Goal: Task Accomplishment & Management: Use online tool/utility

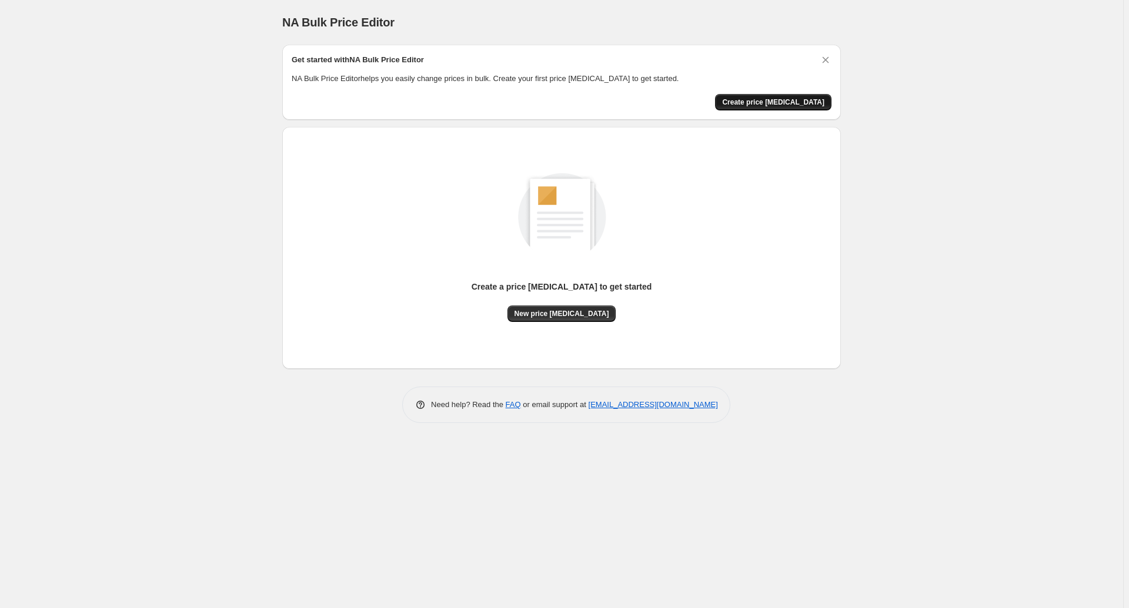
click at [781, 105] on span "Create price [MEDICAL_DATA]" at bounding box center [773, 102] width 102 height 9
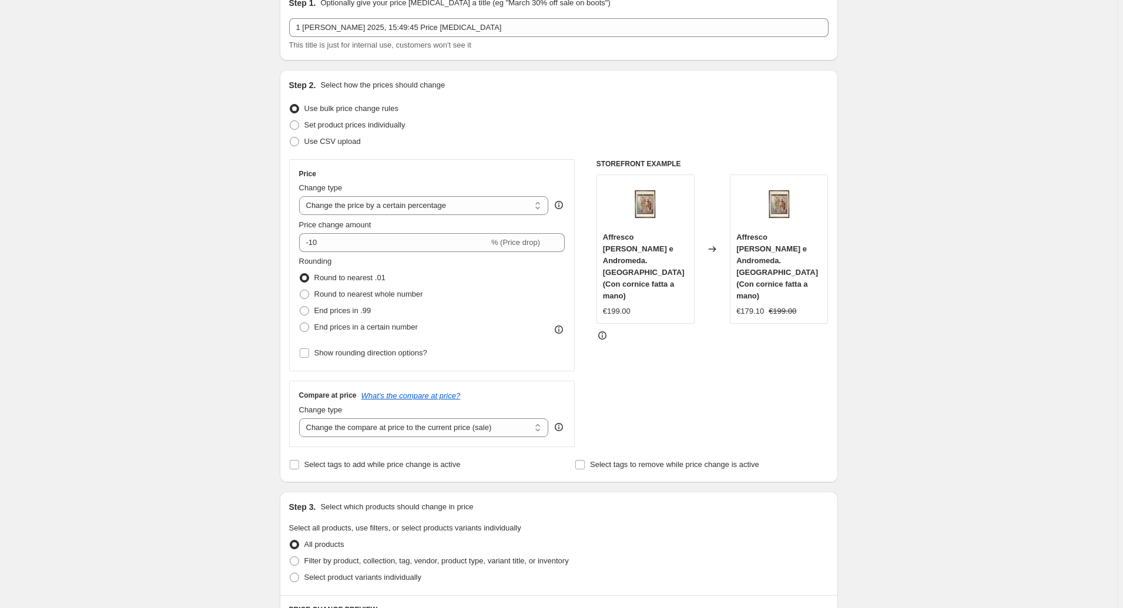
scroll to position [106, 0]
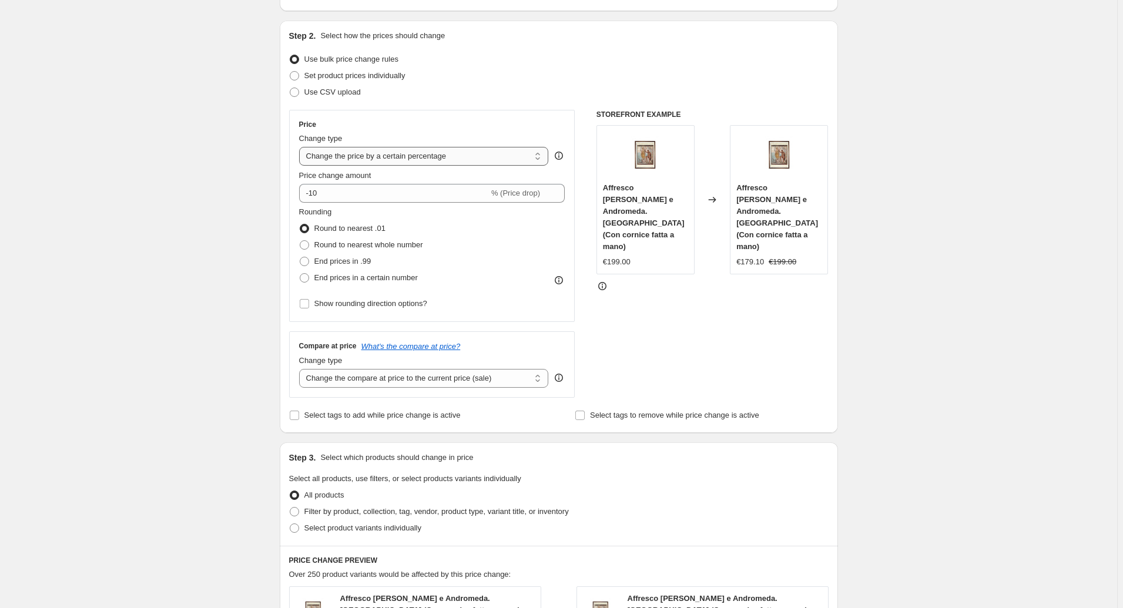
click at [435, 158] on select "Change the price to a certain amount Change the price by a certain amount Chang…" at bounding box center [424, 156] width 250 height 19
select select "to"
click at [301, 147] on select "Change the price to a certain amount Change the price by a certain amount Chang…" at bounding box center [424, 156] width 250 height 19
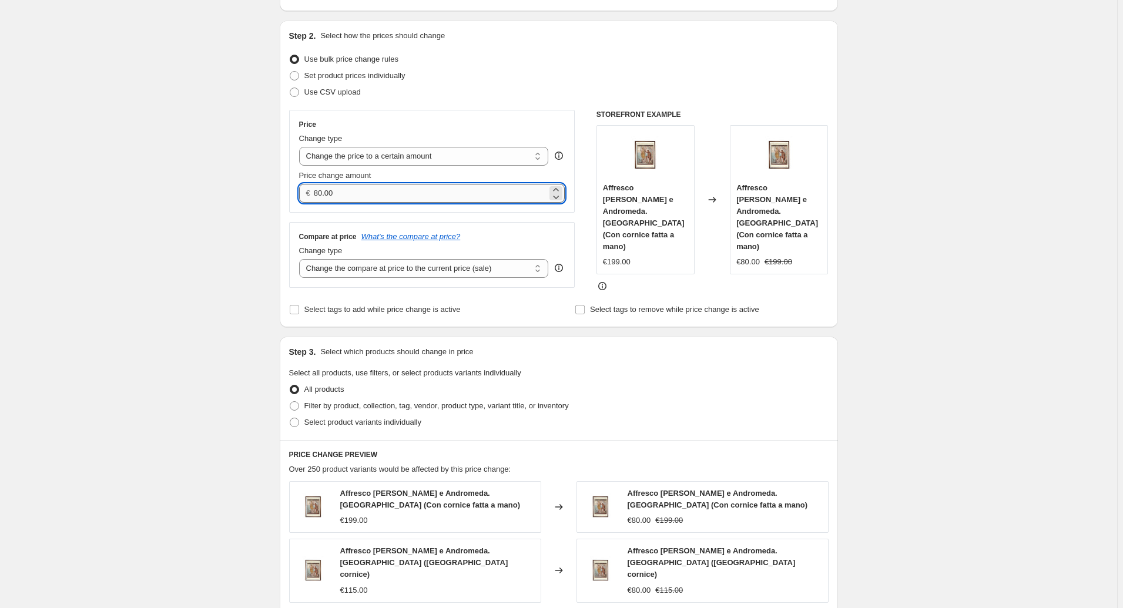
click at [318, 192] on input "80.00" at bounding box center [430, 193] width 233 height 19
type input "188.00"
click at [259, 230] on div "Create new price [MEDICAL_DATA]. This page is ready Create new price [MEDICAL_D…" at bounding box center [558, 442] width 1117 height 1096
click at [358, 267] on select "Change the compare at price to the current price (sale) Change the compare at p…" at bounding box center [424, 268] width 250 height 19
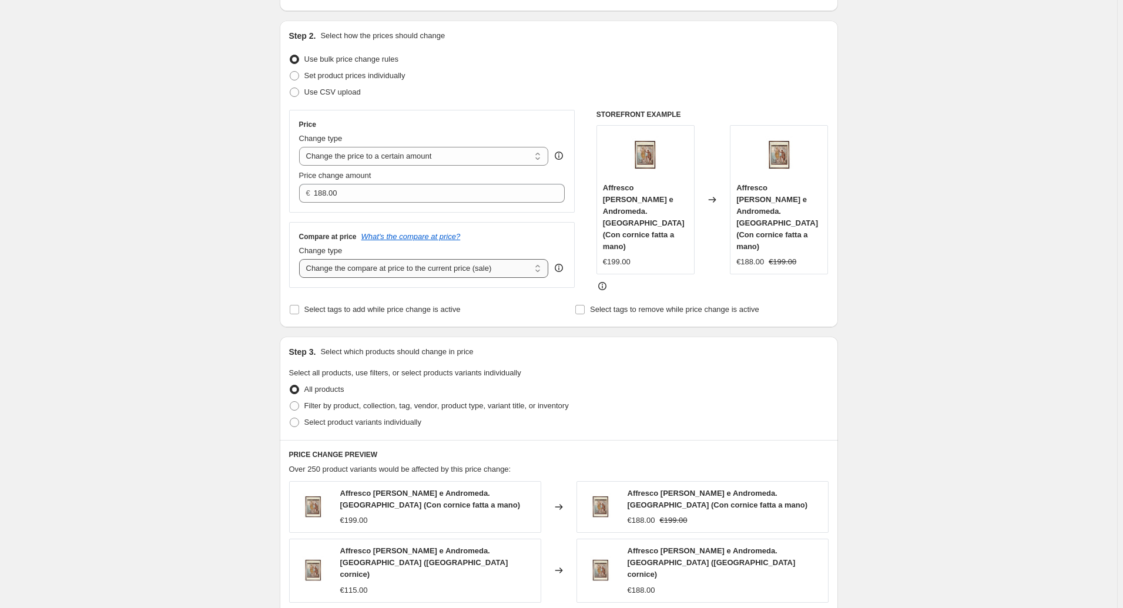
select select "remove"
click at [301, 259] on select "Change the compare at price to the current price (sale) Change the compare at p…" at bounding box center [424, 268] width 250 height 19
click at [442, 305] on span "Select tags to add while price change is active" at bounding box center [382, 309] width 156 height 9
click at [299, 305] on input "Select tags to add while price change is active" at bounding box center [294, 309] width 9 height 9
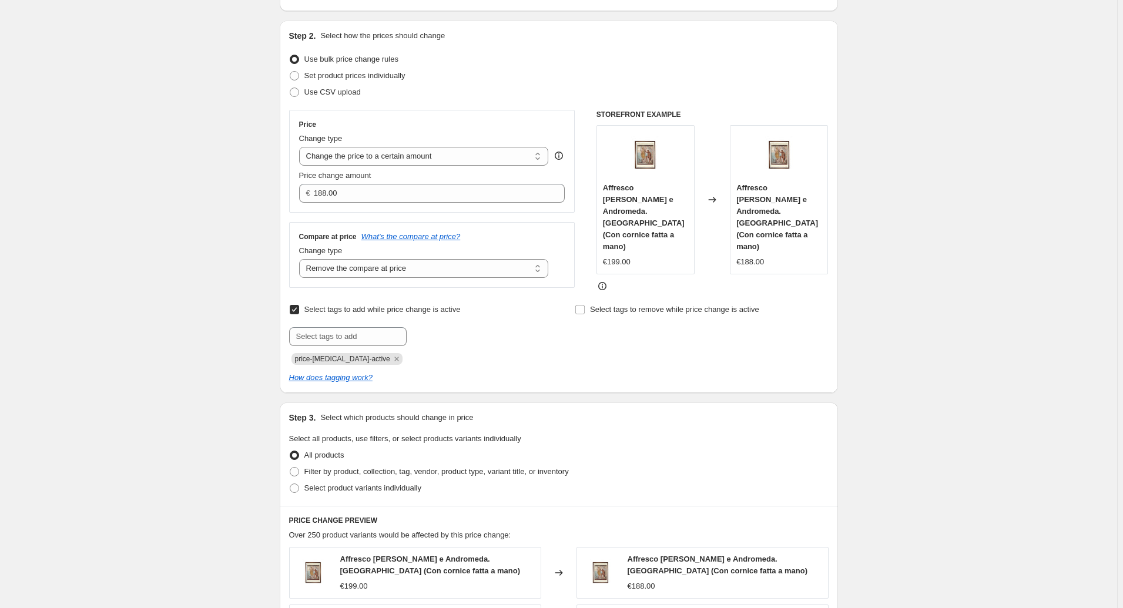
click at [380, 305] on span "Select tags to add while price change is active" at bounding box center [382, 309] width 156 height 9
click at [299, 305] on input "Select tags to add while price change is active" at bounding box center [294, 309] width 9 height 9
checkbox input "false"
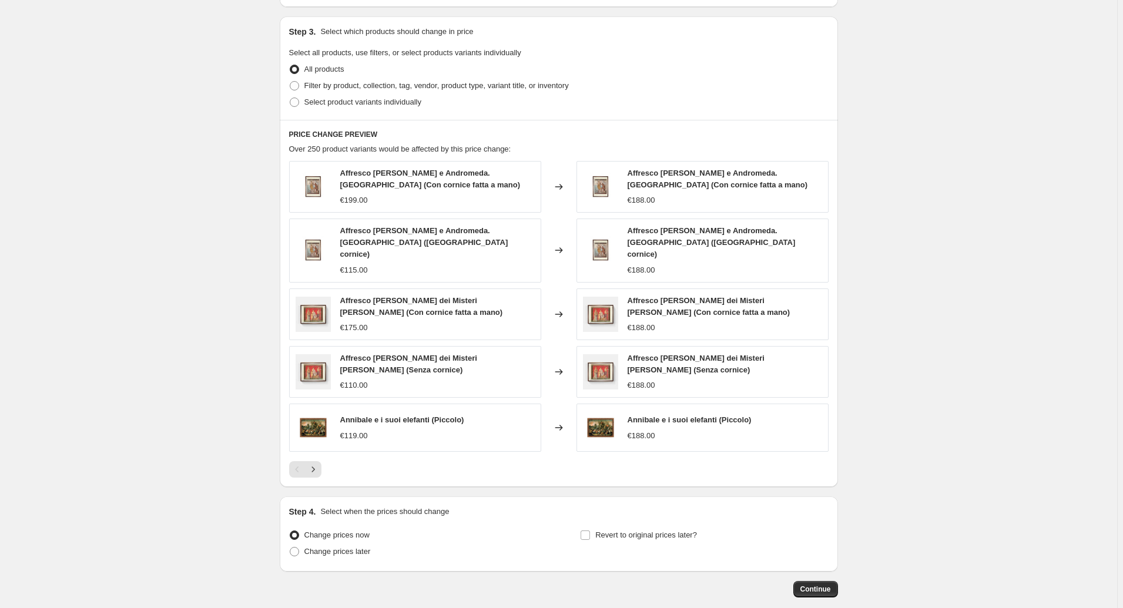
scroll to position [427, 0]
click at [353, 81] on span "Filter by product, collection, tag, vendor, product type, variant title, or inv…" at bounding box center [436, 85] width 264 height 9
click at [290, 81] on input "Filter by product, collection, tag, vendor, product type, variant title, or inv…" at bounding box center [290, 81] width 1 height 1
radio input "true"
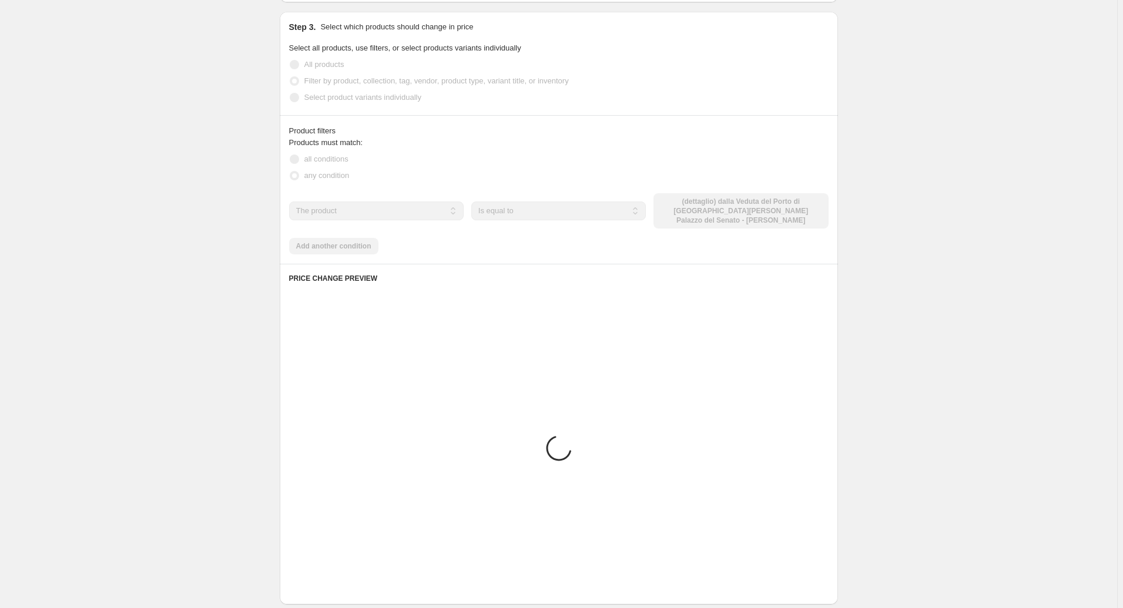
scroll to position [383, 0]
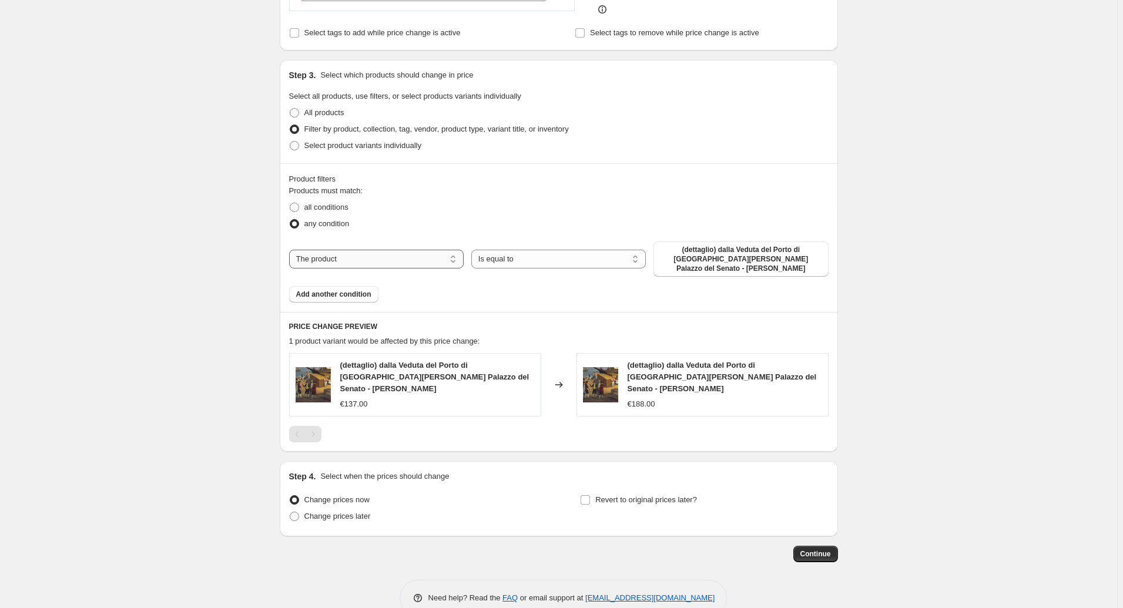
click at [399, 250] on select "The product The product's collection The product's tag The product's vendor The…" at bounding box center [376, 259] width 175 height 19
select select "collection"
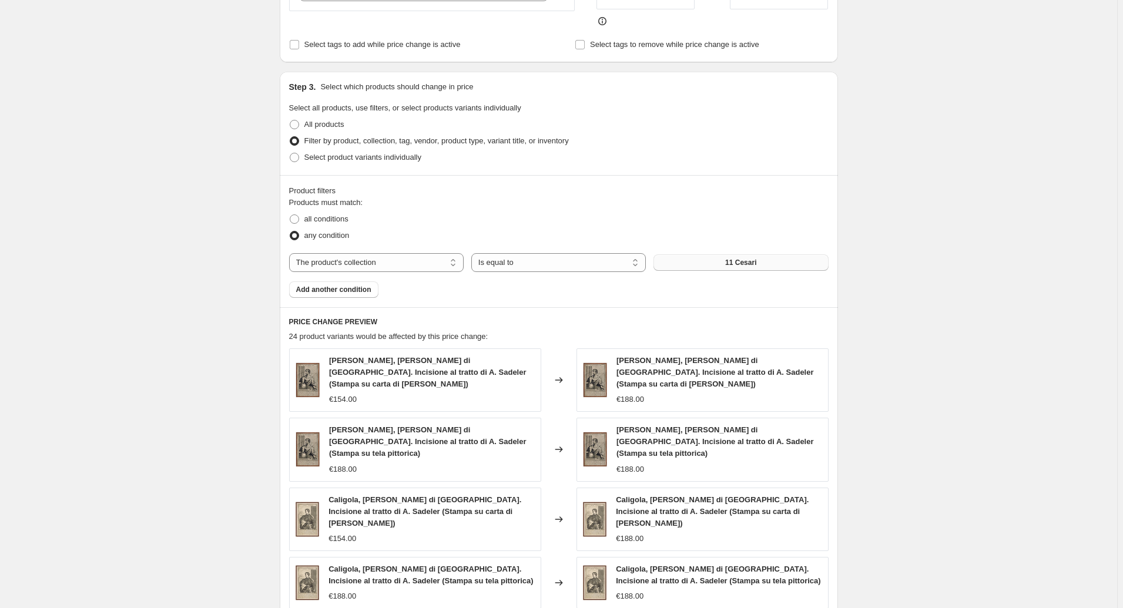
click at [746, 258] on span "11 Cesari" at bounding box center [740, 262] width 31 height 9
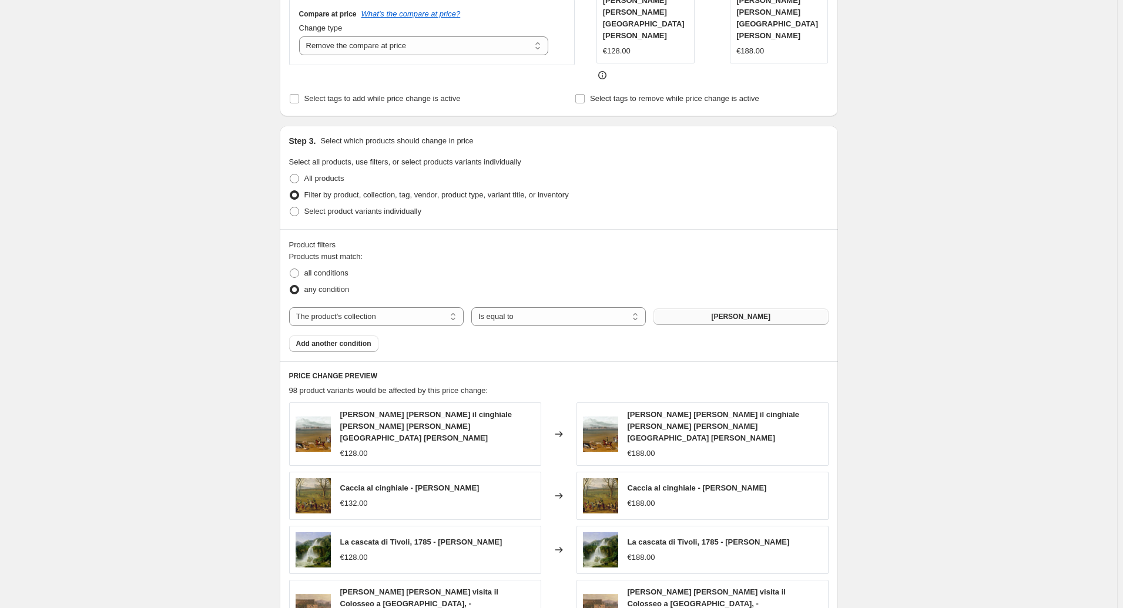
scroll to position [329, 0]
click at [383, 47] on select "Change the compare at price to the current price (sale) Change the compare at p…" at bounding box center [424, 46] width 250 height 19
click at [301, 37] on select "Change the compare at price to the current price (sale) Change the compare at p…" at bounding box center [424, 46] width 250 height 19
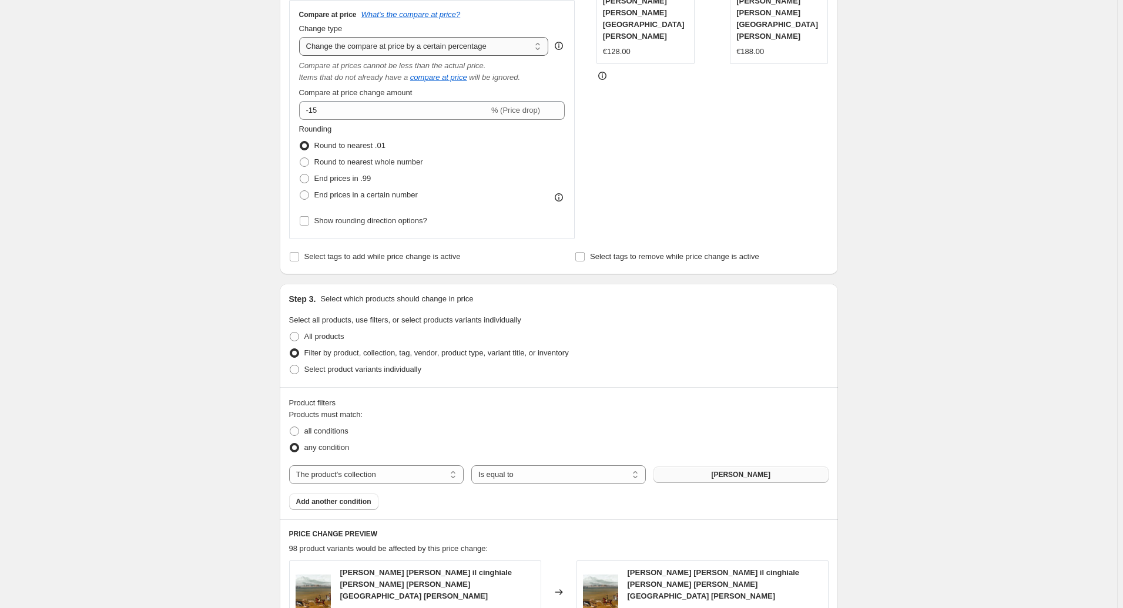
click at [364, 47] on select "Change the compare at price to the current price (sale) Change the compare at p…" at bounding box center [424, 46] width 250 height 19
select select "remove"
click at [301, 37] on select "Change the compare at price to the current price (sale) Change the compare at p…" at bounding box center [424, 46] width 250 height 19
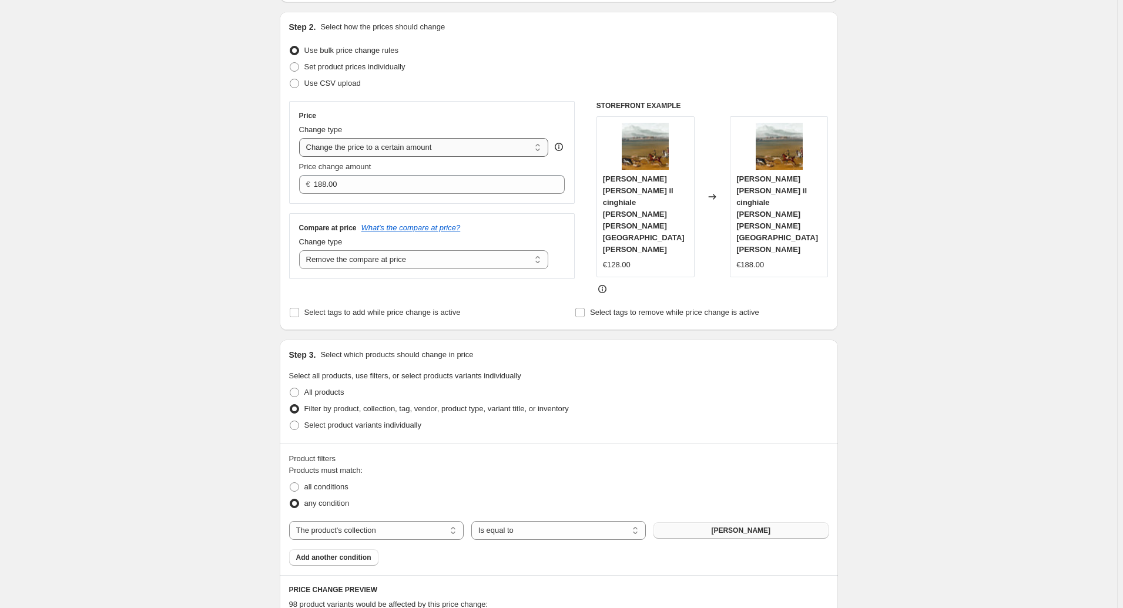
scroll to position [115, 0]
click at [414, 147] on select "Change the price to a certain amount Change the price by a certain amount Chang…" at bounding box center [424, 148] width 250 height 19
select select "percentage"
click at [301, 139] on select "Change the price to a certain amount Change the price by a certain amount Chang…" at bounding box center [424, 148] width 250 height 19
type input "-15"
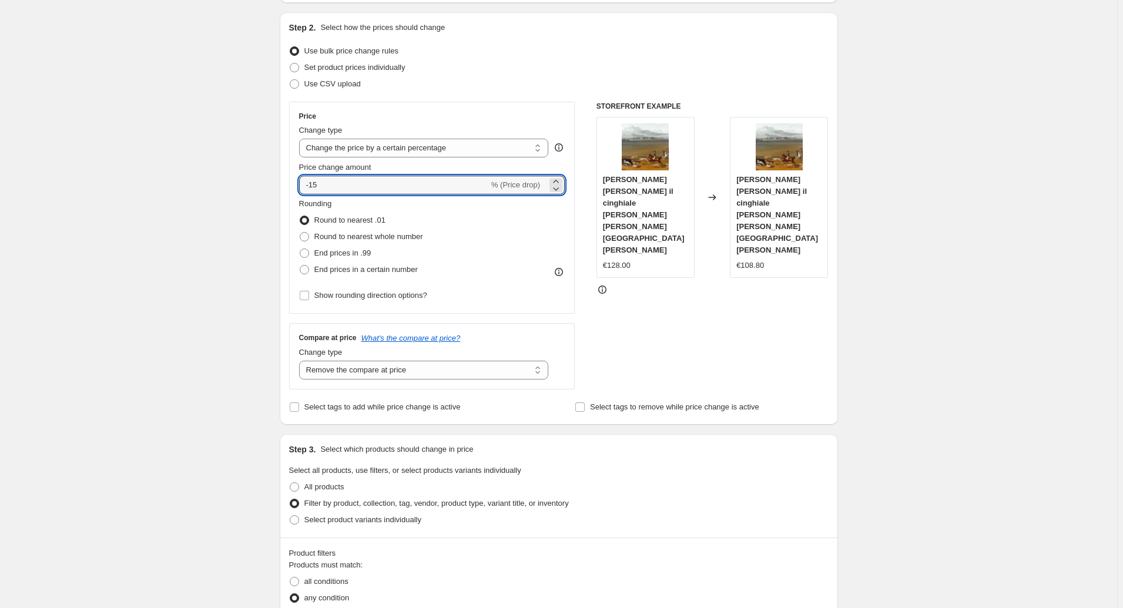
drag, startPoint x: 323, startPoint y: 184, endPoint x: 297, endPoint y: 187, distance: 26.1
click at [297, 187] on div "Price Change type Change the price to a certain amount Change the price by a ce…" at bounding box center [432, 208] width 286 height 212
type input "50"
click at [276, 208] on div "Step 1. Optionally give your price [MEDICAL_DATA] a title (eg "March 30% off sa…" at bounding box center [554, 536] width 568 height 1231
click at [356, 235] on span "Round to nearest whole number" at bounding box center [368, 236] width 109 height 9
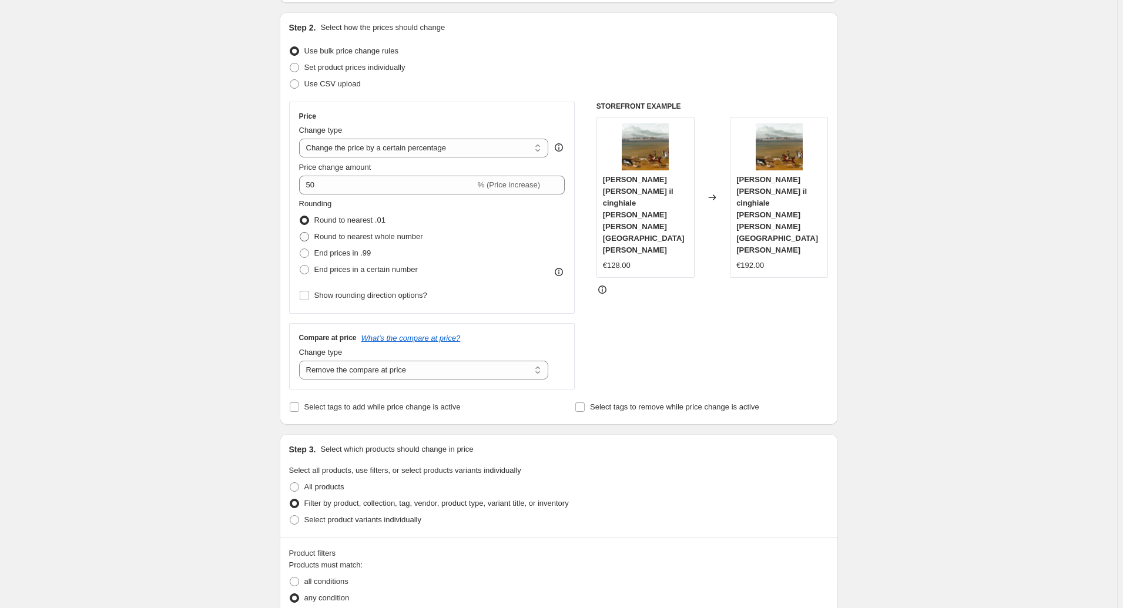
click at [300, 233] on input "Round to nearest whole number" at bounding box center [300, 232] width 1 height 1
radio input "true"
click at [356, 217] on span "Round to nearest .01" at bounding box center [349, 220] width 71 height 9
click at [300, 216] on input "Round to nearest .01" at bounding box center [300, 216] width 1 height 1
radio input "true"
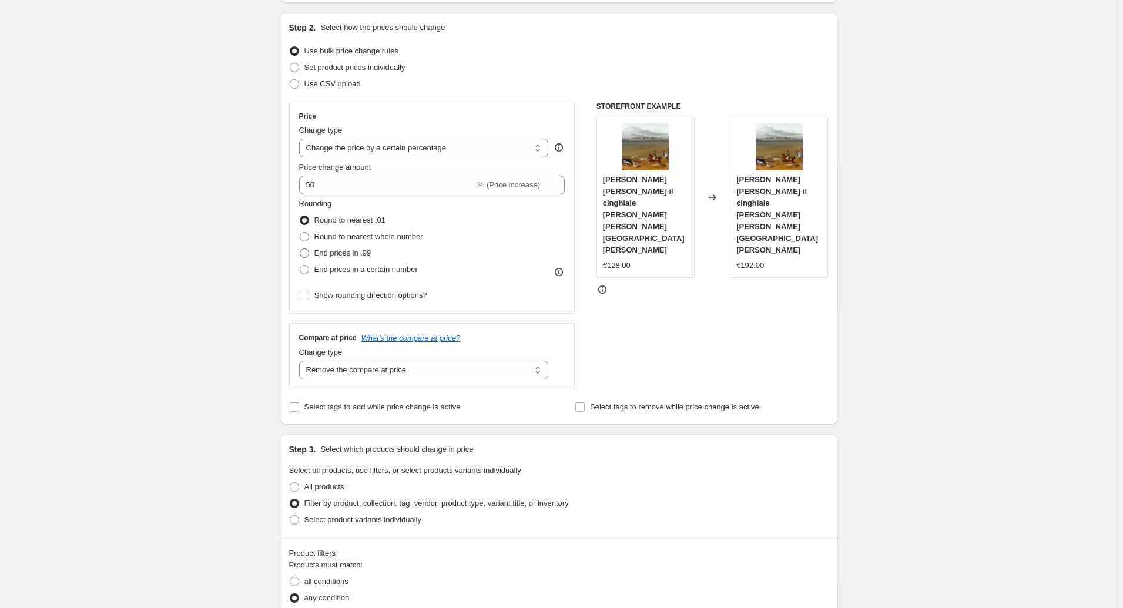
click at [354, 252] on span "End prices in .99" at bounding box center [342, 253] width 57 height 9
click at [300, 249] on input "End prices in .99" at bounding box center [300, 249] width 1 height 1
radio input "true"
click at [354, 220] on span "Round to nearest .01" at bounding box center [349, 220] width 71 height 9
click at [300, 216] on input "Round to nearest .01" at bounding box center [300, 216] width 1 height 1
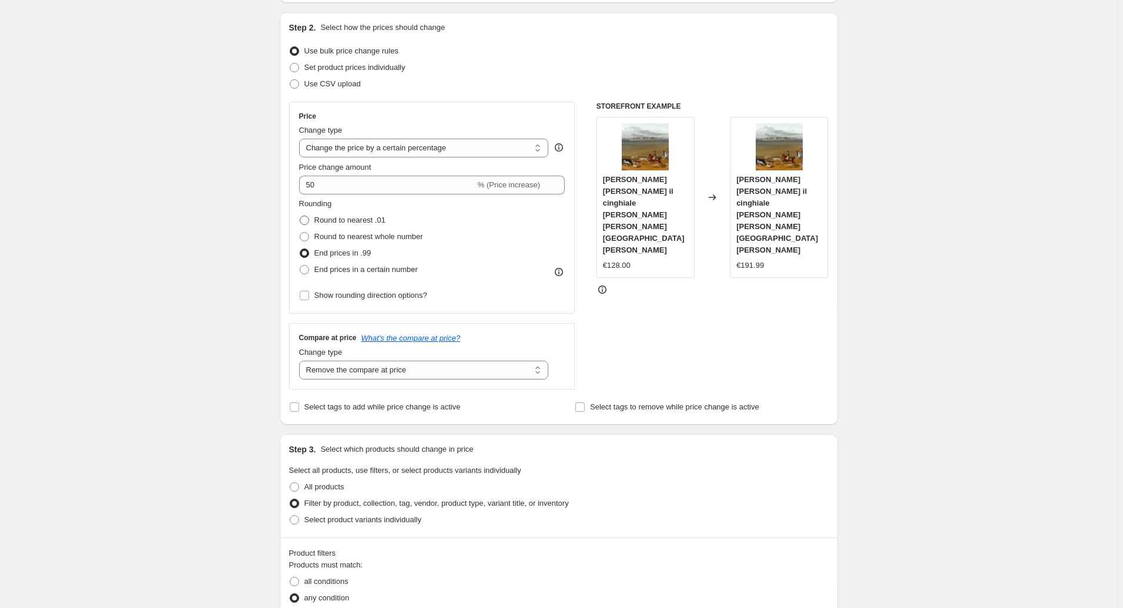
radio input "true"
click at [408, 294] on span "Show rounding direction options?" at bounding box center [370, 295] width 113 height 9
click at [309, 294] on input "Show rounding direction options?" at bounding box center [304, 295] width 9 height 9
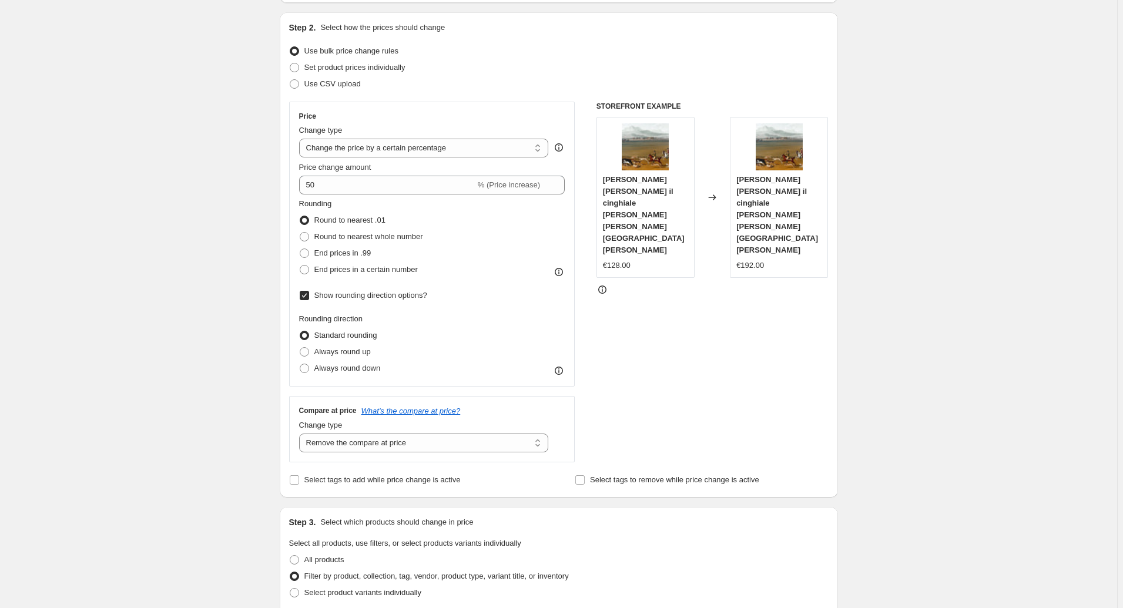
click at [408, 294] on span "Show rounding direction options?" at bounding box center [370, 295] width 113 height 9
click at [309, 294] on input "Show rounding direction options?" at bounding box center [304, 295] width 9 height 9
checkbox input "false"
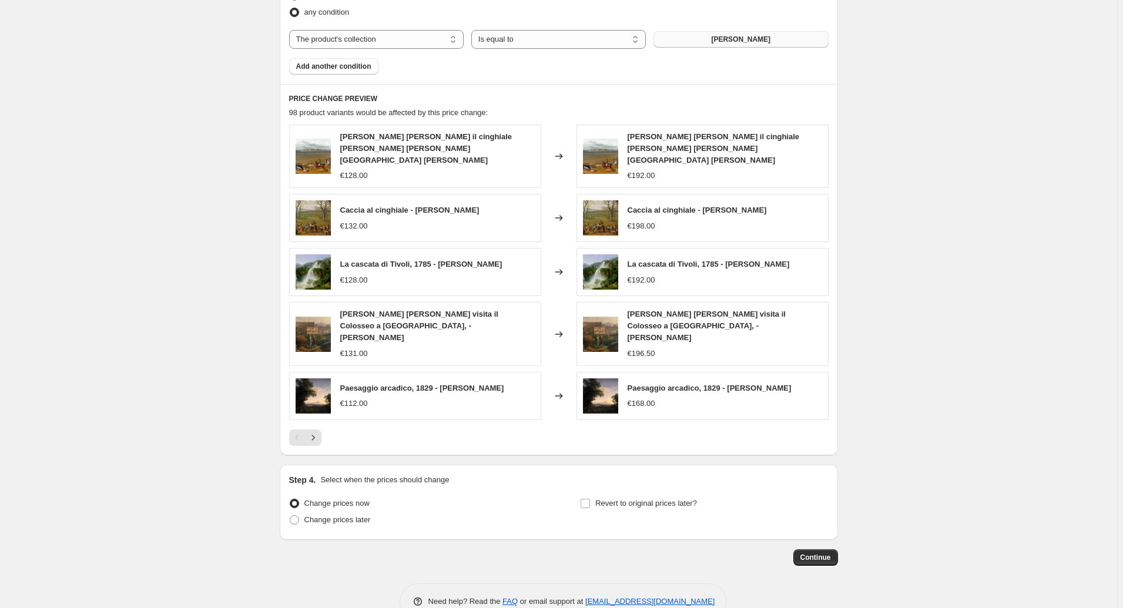
scroll to position [705, 0]
